Goal: Information Seeking & Learning: Learn about a topic

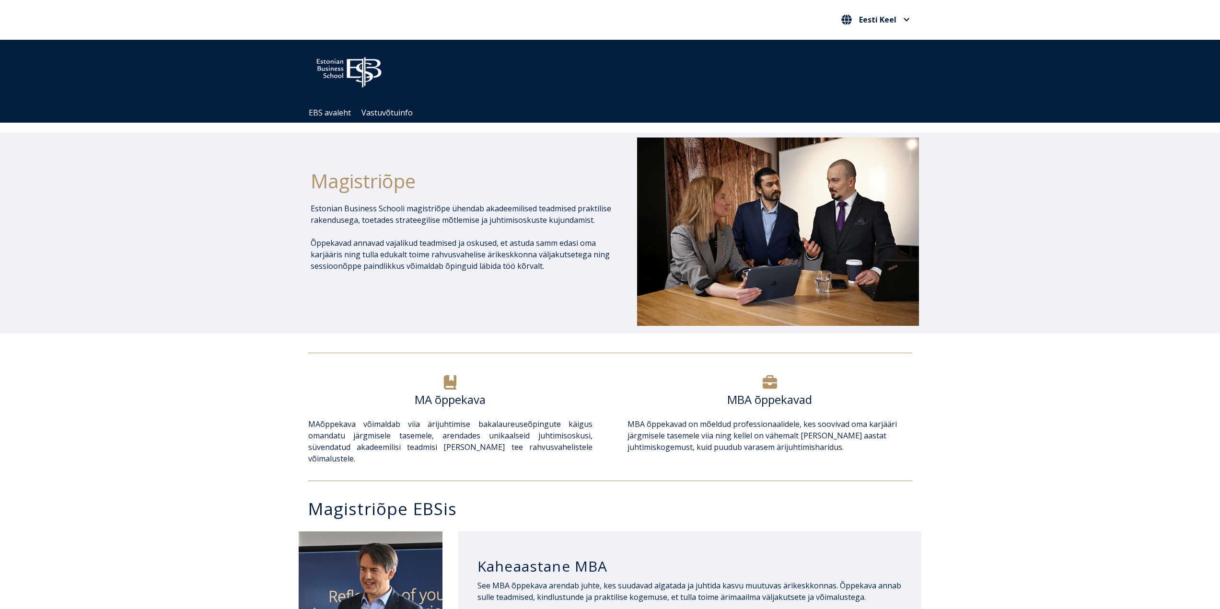
drag, startPoint x: 159, startPoint y: 261, endPoint x: 149, endPoint y: 195, distance: 66.9
click at [146, 187] on div "Magistriõpe Estonian Business Schooli magistriõpe ühendab akadeemilised teadmis…" at bounding box center [610, 233] width 1220 height 200
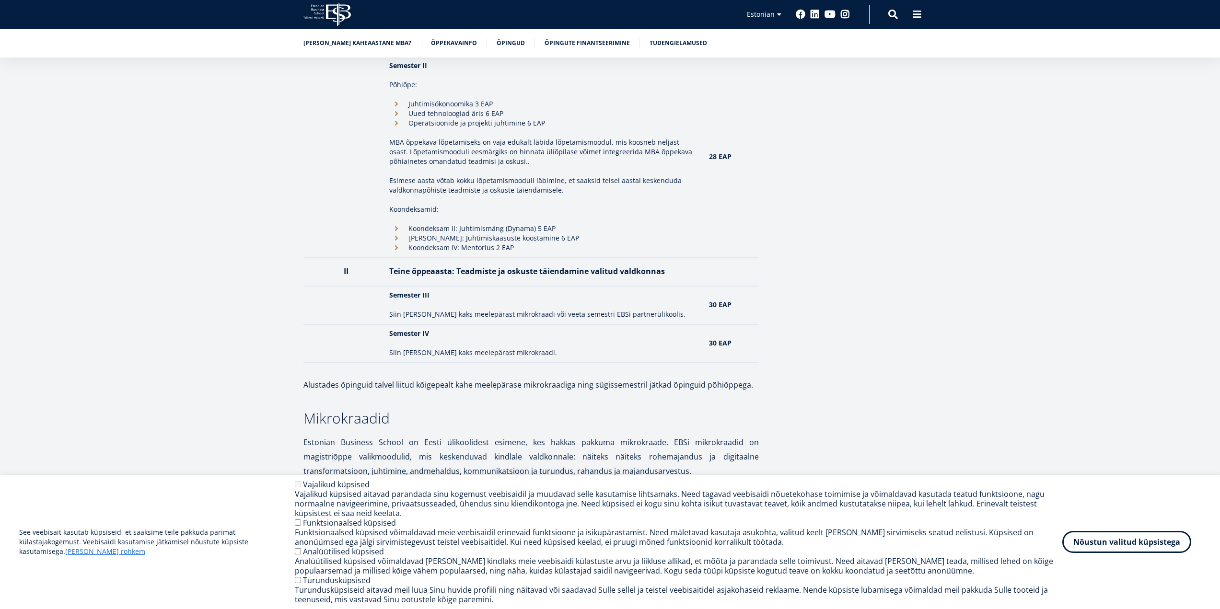
scroll to position [959, 0]
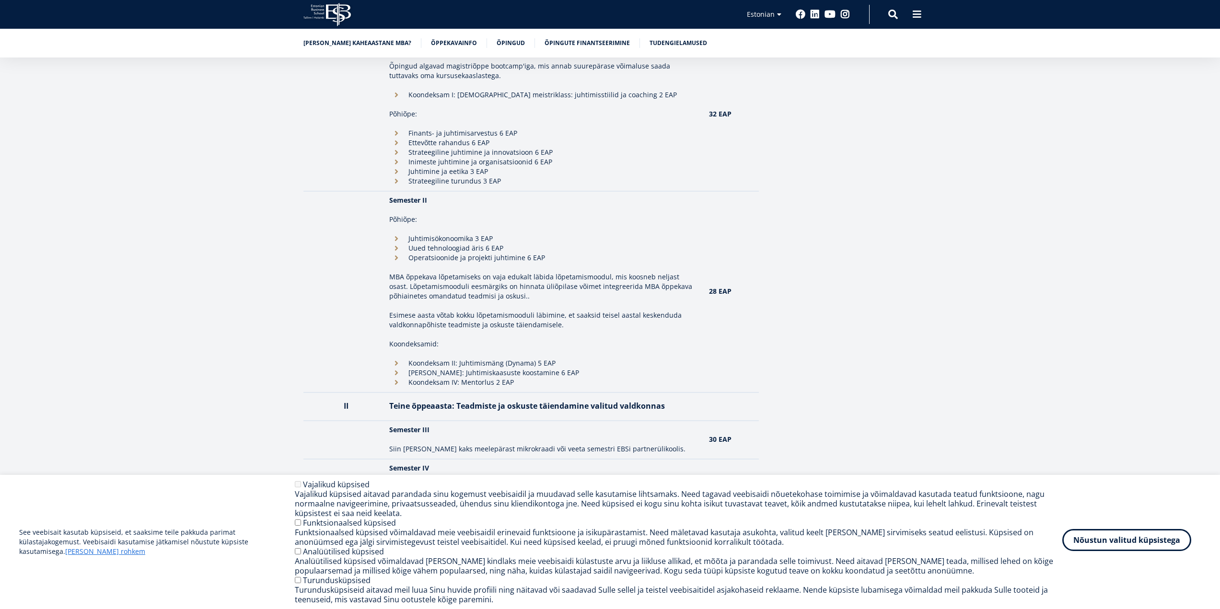
click at [1171, 545] on button "Nõustun valitud küpsistega" at bounding box center [1127, 540] width 129 height 22
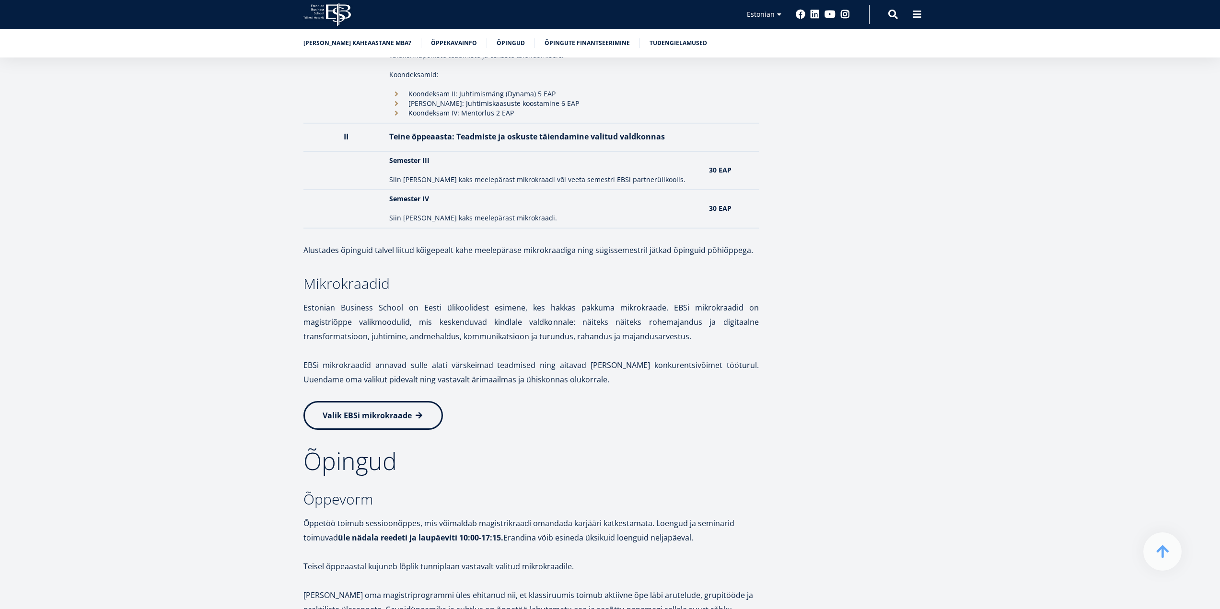
scroll to position [1151, 0]
